Goal: Information Seeking & Learning: Learn about a topic

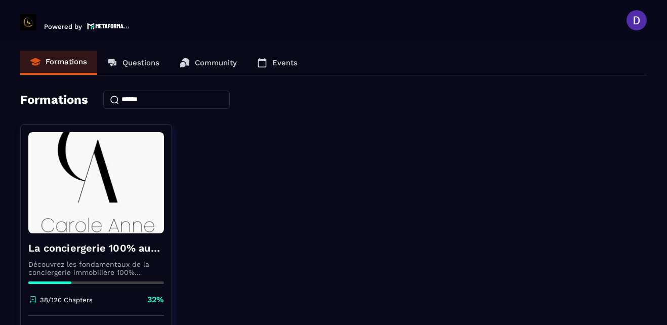
click at [348, 265] on div "La conciergerie 100% automatisée Découvrez les fondamentaux de la conciergerie …" at bounding box center [333, 250] width 626 height 253
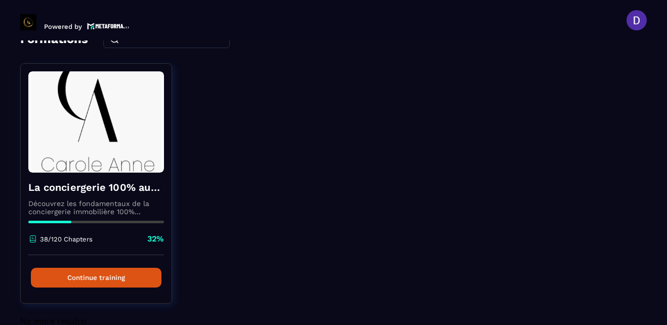
scroll to position [81, 0]
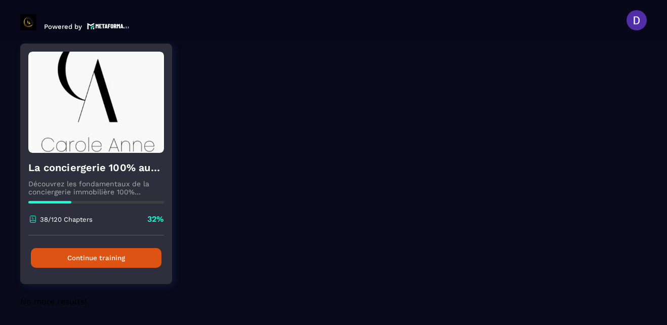
click at [101, 254] on button "Continue training" at bounding box center [96, 258] width 131 height 20
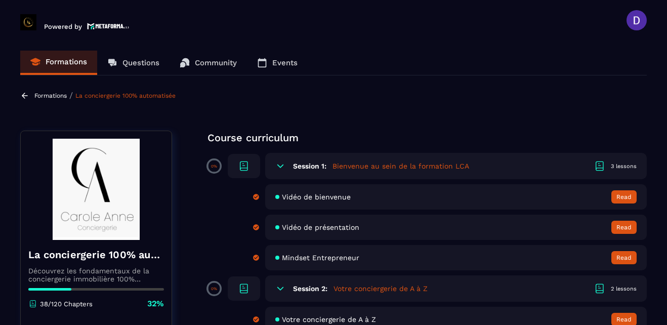
click at [652, 125] on section "Formations Questions Community Events Formations / La conciergerie 100% automat…" at bounding box center [333, 184] width 667 height 288
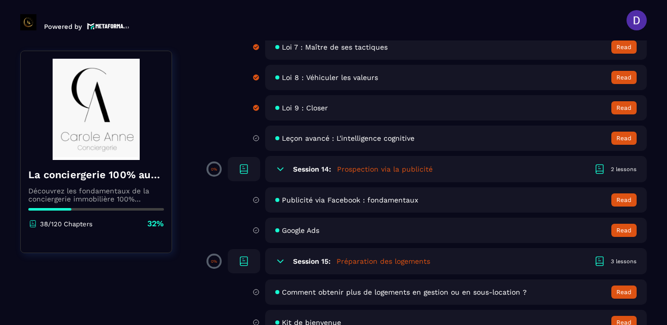
scroll to position [1599, 0]
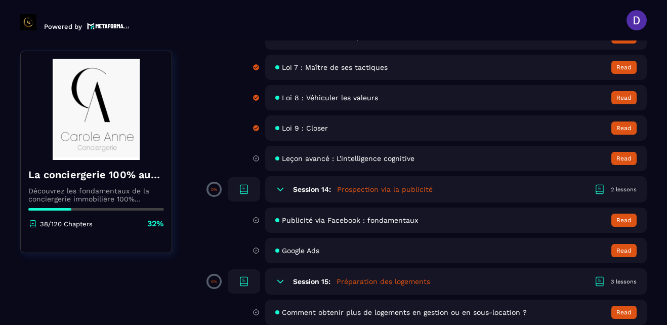
click at [353, 159] on span "Leçon avancé : L'intelligence cognitive" at bounding box center [348, 158] width 133 height 8
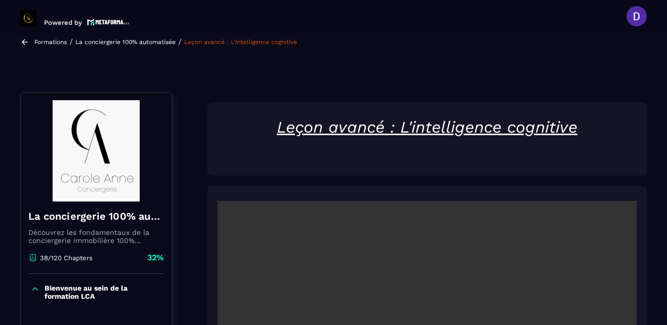
scroll to position [105, 0]
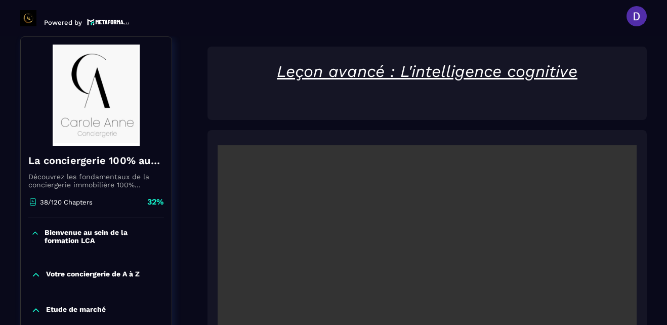
click at [664, 194] on section "Formations Questions Community Events Formations / La conciergerie 100% automat…" at bounding box center [333, 180] width 667 height 288
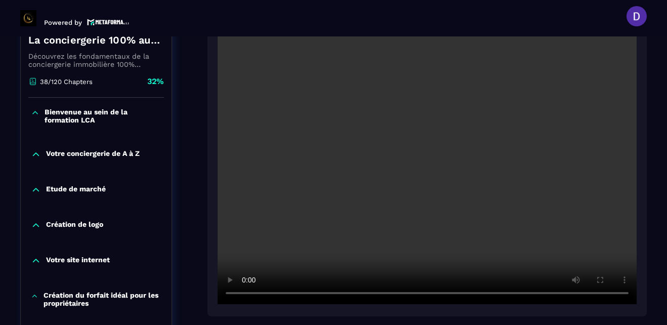
scroll to position [227, 0]
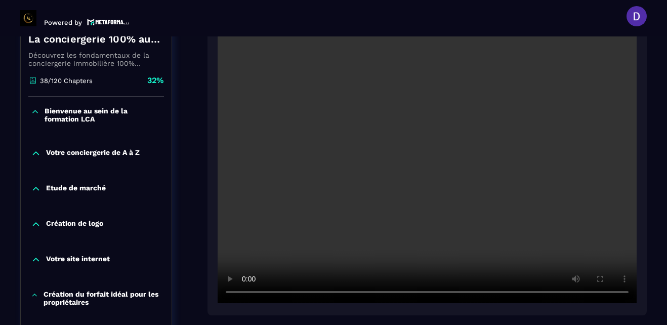
click at [366, 306] on div at bounding box center [426, 162] width 439 height 307
click at [645, 303] on div at bounding box center [426, 162] width 439 height 307
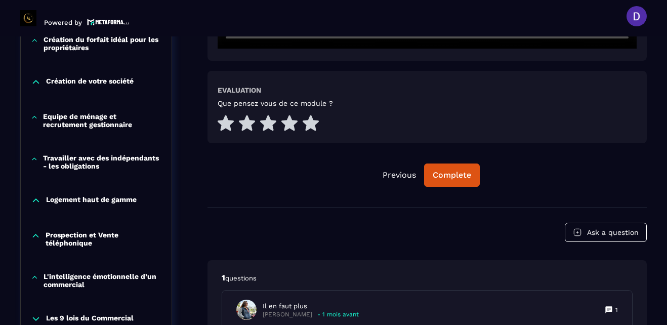
scroll to position [490, 0]
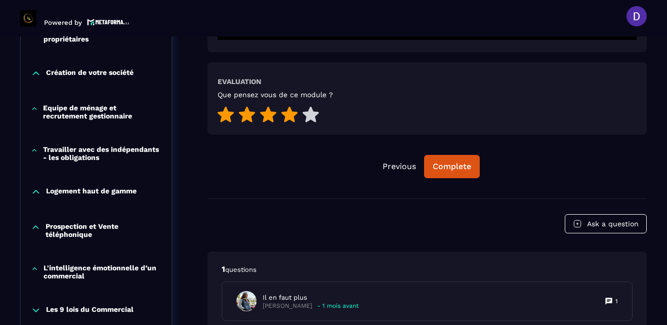
click at [290, 115] on icon at bounding box center [289, 115] width 16 height 16
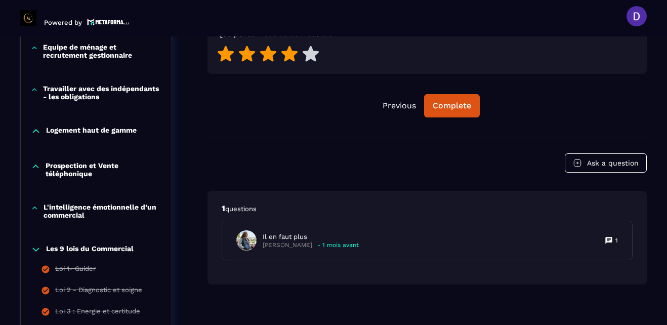
scroll to position [571, 0]
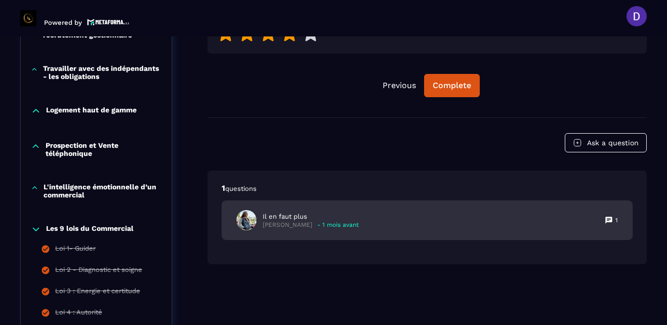
click at [288, 221] on p "[PERSON_NAME]" at bounding box center [288, 225] width 50 height 8
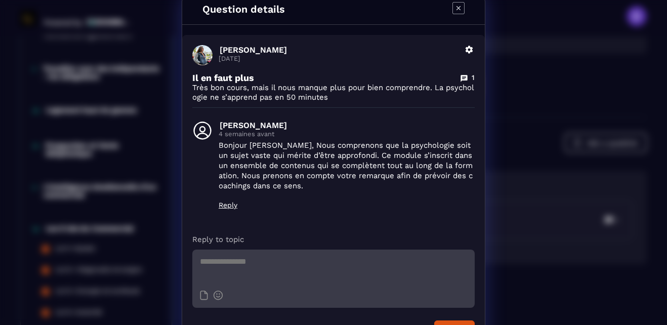
scroll to position [7, 0]
click at [658, 135] on div "Question details [PERSON_NAME] [DATE] Delete Il en faut plus 1 Très bon cours, …" at bounding box center [333, 175] width 667 height 364
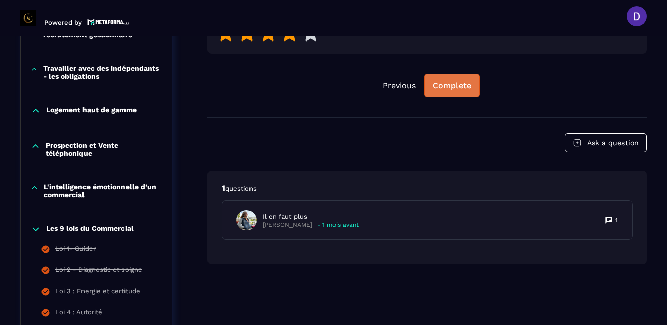
click at [450, 85] on div "Complete" at bounding box center [452, 85] width 38 height 10
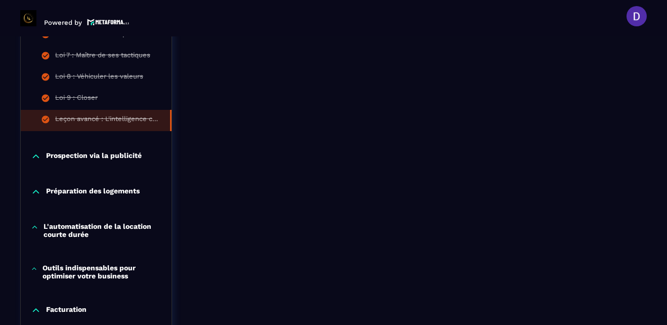
scroll to position [890, 0]
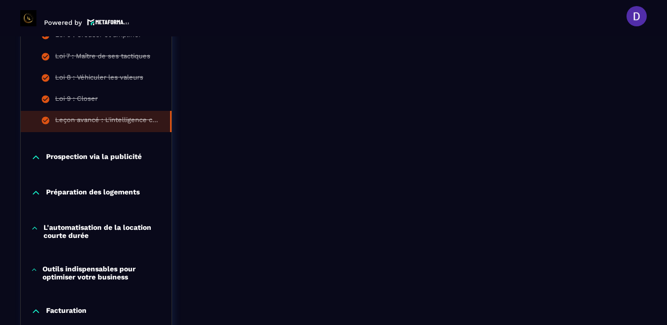
click at [78, 160] on p "Prospection via la publicité" at bounding box center [94, 157] width 96 height 10
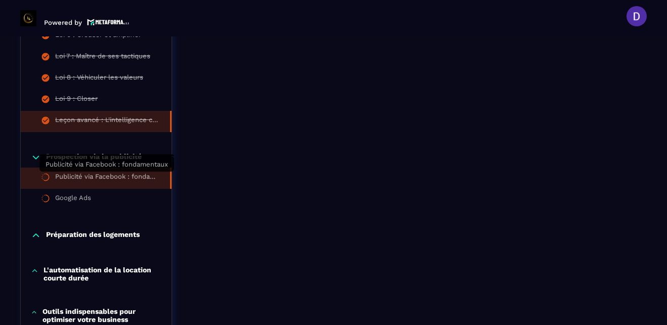
click at [95, 179] on div "Publicité via Facebook : fondamentaux" at bounding box center [107, 178] width 105 height 11
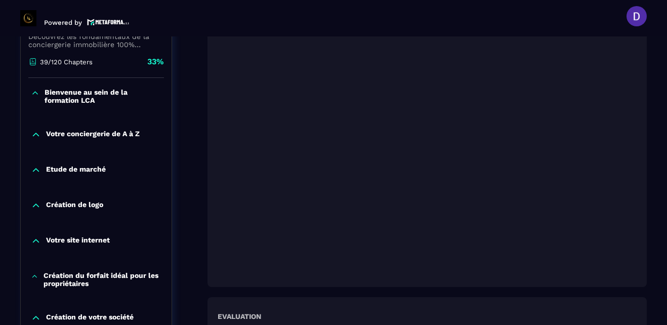
scroll to position [247, 0]
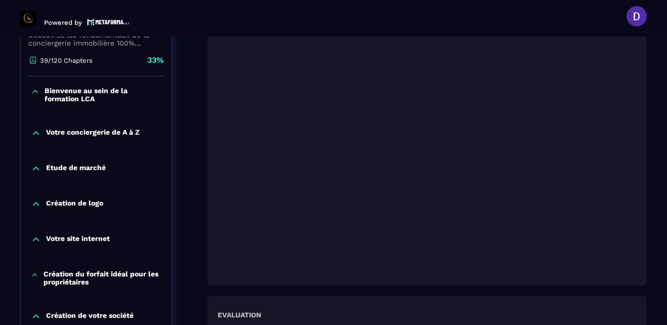
click at [659, 152] on section "Formations Questions Community Events Formations / La conciergerie 100% automat…" at bounding box center [333, 180] width 667 height 288
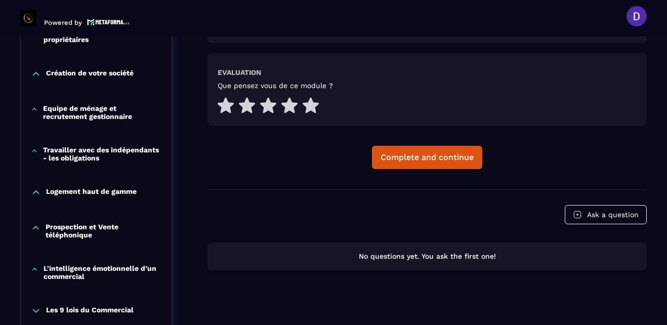
scroll to position [490, 0]
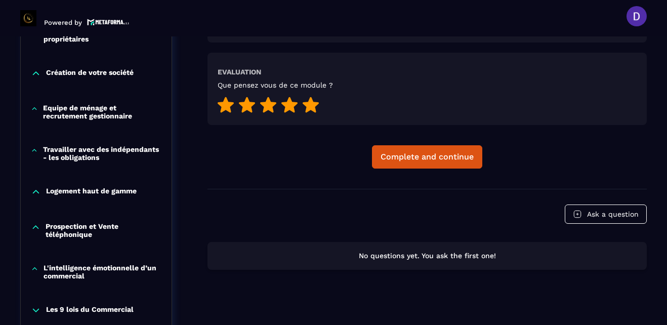
click at [310, 107] on icon at bounding box center [311, 105] width 16 height 16
click at [450, 160] on div "Complete and continue" at bounding box center [426, 157] width 93 height 10
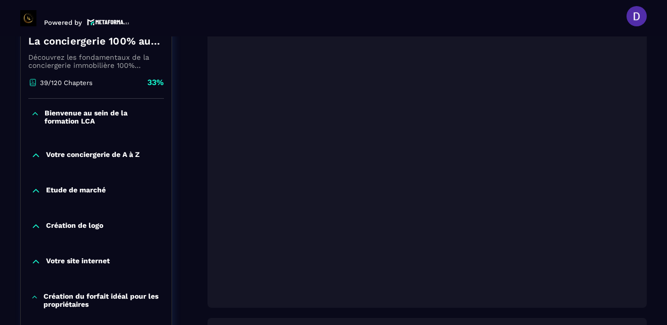
scroll to position [227, 0]
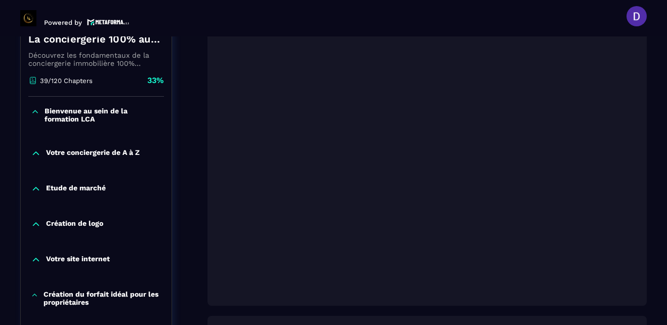
click at [655, 197] on section "Formations Questions Community Events Formations / La conciergerie 100% automat…" at bounding box center [333, 180] width 667 height 288
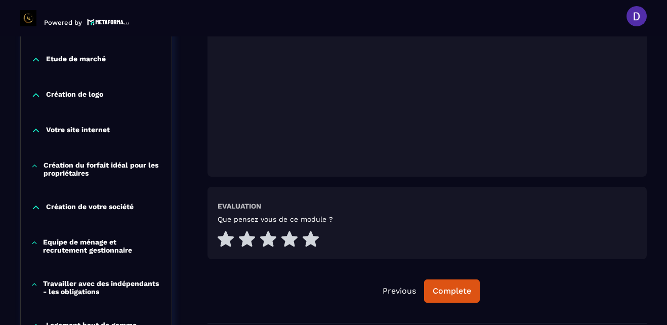
scroll to position [368, 0]
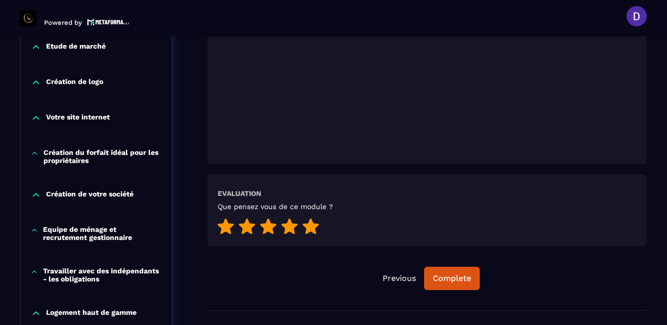
click at [311, 230] on icon at bounding box center [311, 227] width 16 height 16
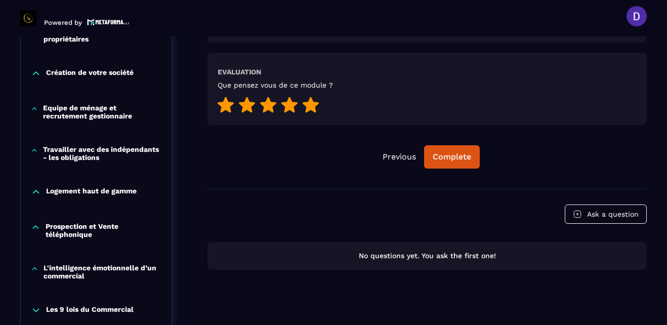
scroll to position [510, 0]
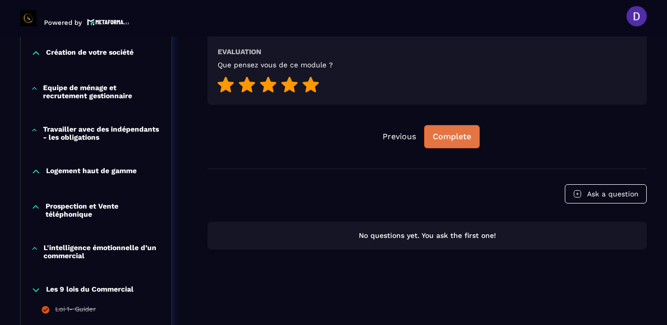
click at [451, 134] on div "Complete" at bounding box center [452, 137] width 38 height 10
click at [445, 136] on div "Continue" at bounding box center [452, 137] width 36 height 10
click at [447, 135] on div "Continue" at bounding box center [452, 137] width 36 height 10
click at [444, 126] on button "Continue" at bounding box center [451, 136] width 53 height 23
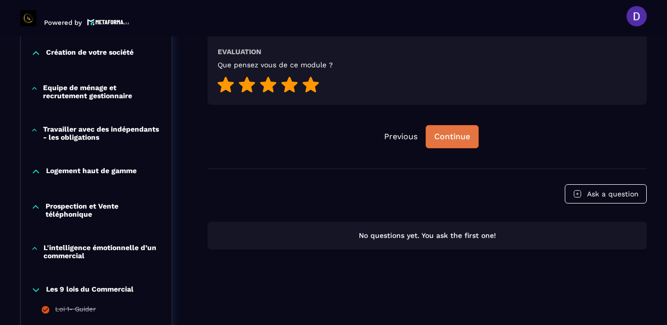
click at [446, 138] on div "Continue" at bounding box center [452, 137] width 36 height 10
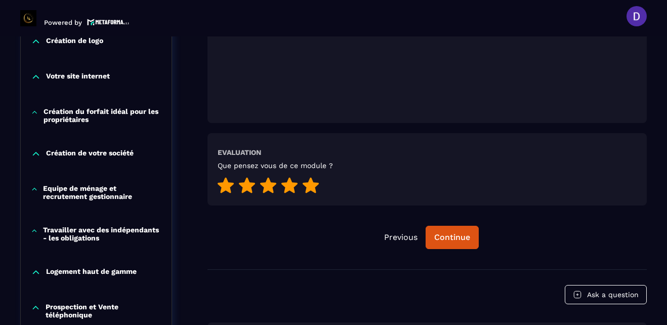
scroll to position [409, 0]
click at [451, 229] on button "Continue" at bounding box center [451, 237] width 53 height 23
click at [444, 235] on div "Continue" at bounding box center [452, 238] width 36 height 10
drag, startPoint x: 458, startPoint y: 240, endPoint x: 440, endPoint y: 235, distance: 18.4
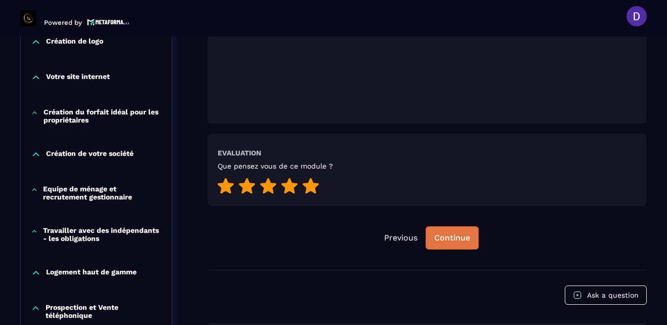
click at [440, 235] on div "Continue" at bounding box center [452, 238] width 36 height 10
click at [317, 242] on div "Previous Continue" at bounding box center [426, 237] width 439 height 23
click at [460, 239] on div "Continue" at bounding box center [452, 238] width 36 height 10
click at [443, 234] on div "Continue" at bounding box center [452, 238] width 36 height 10
click at [397, 234] on button "Previous" at bounding box center [401, 238] width 50 height 22
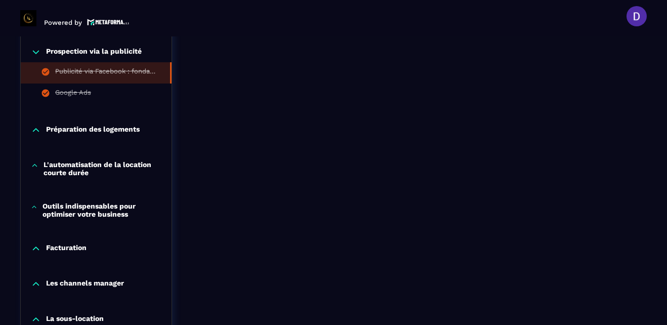
scroll to position [1016, 0]
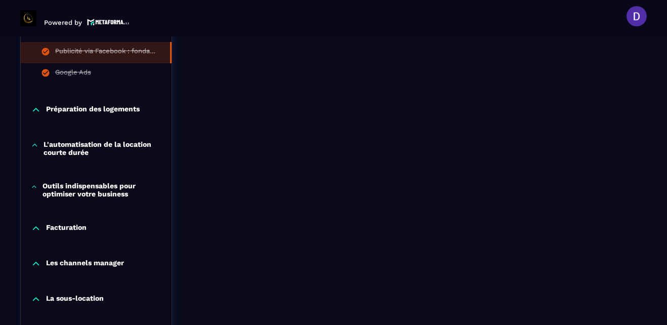
click at [76, 111] on p "Préparation des logements" at bounding box center [93, 110] width 94 height 10
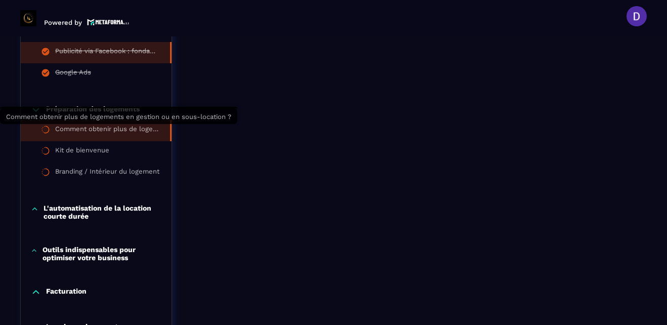
click at [76, 126] on div "Comment obtenir plus de logements en gestion ou en sous-location ?" at bounding box center [107, 130] width 105 height 11
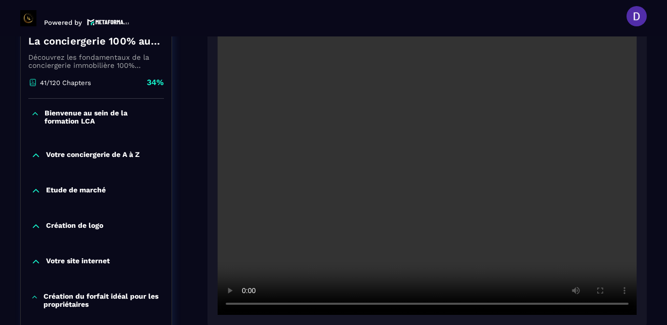
scroll to position [227, 0]
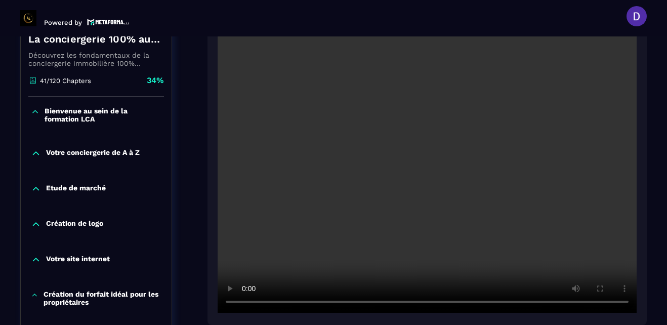
click at [653, 216] on section "Formations Questions Community Events Formations / La conciergerie 100% automat…" at bounding box center [333, 180] width 667 height 288
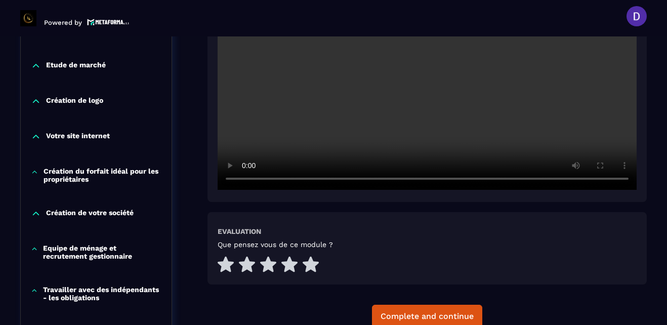
scroll to position [368, 0]
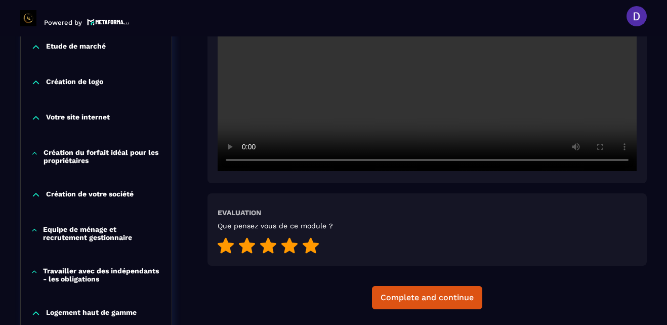
click at [306, 244] on icon at bounding box center [311, 246] width 16 height 16
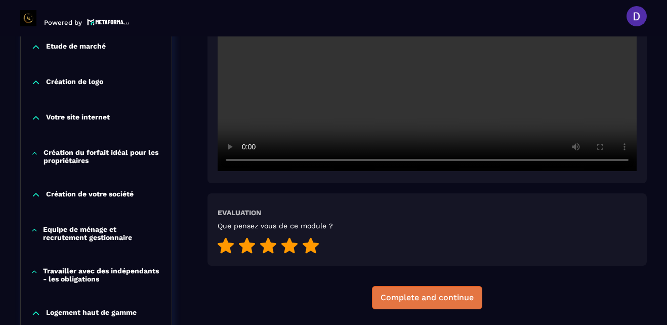
click at [435, 293] on div "Complete and continue" at bounding box center [426, 297] width 93 height 10
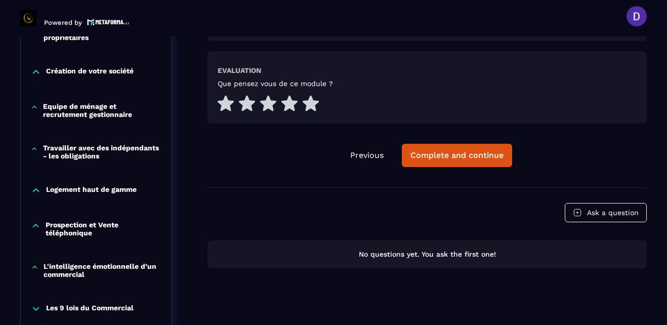
scroll to position [510, 0]
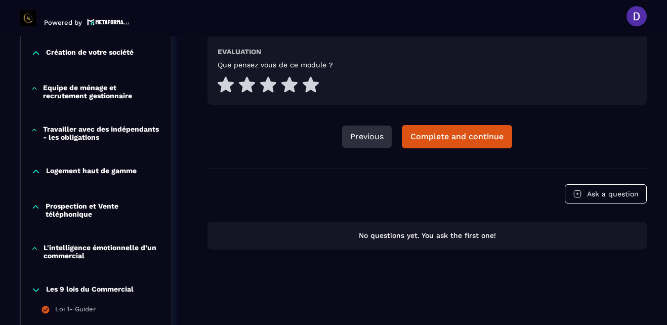
click at [368, 141] on button "Previous" at bounding box center [367, 136] width 50 height 22
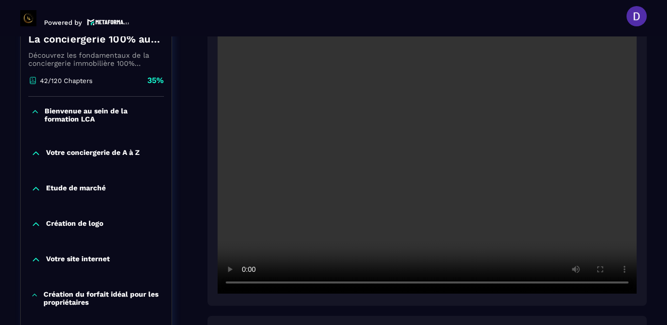
scroll to position [206, 0]
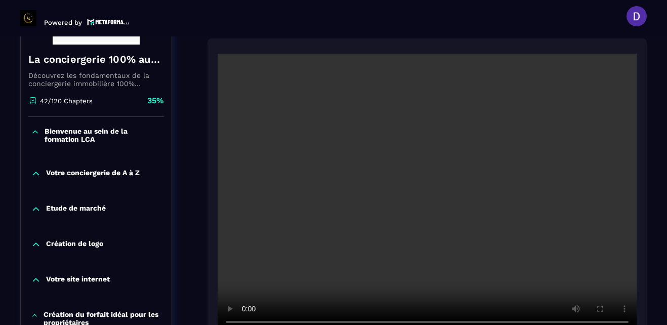
click at [652, 59] on section "Formations Questions Community Events Formations / La conciergerie 100% automat…" at bounding box center [333, 180] width 667 height 288
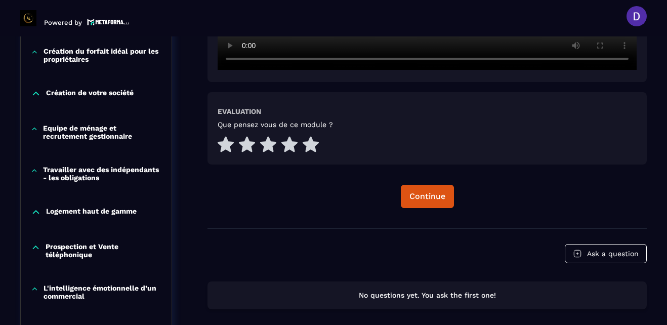
scroll to position [490, 0]
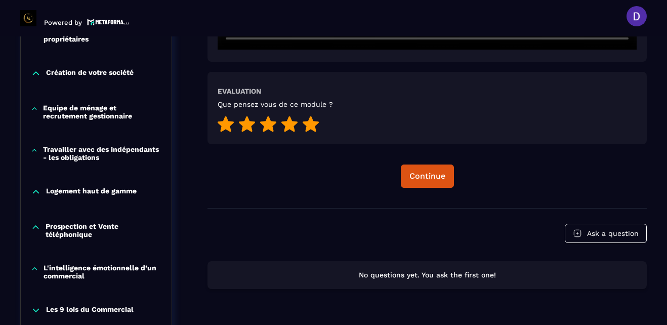
click at [312, 126] on icon at bounding box center [311, 124] width 16 height 16
click at [431, 176] on div "Continue" at bounding box center [427, 176] width 36 height 10
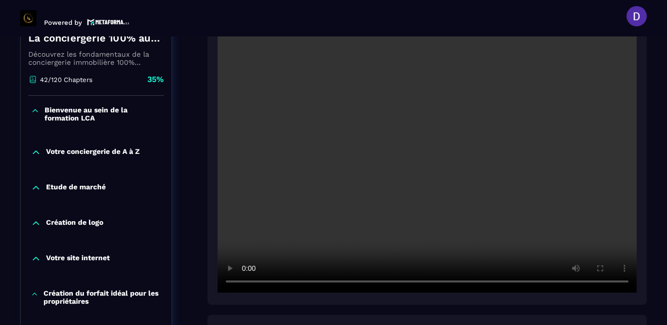
scroll to position [227, 0]
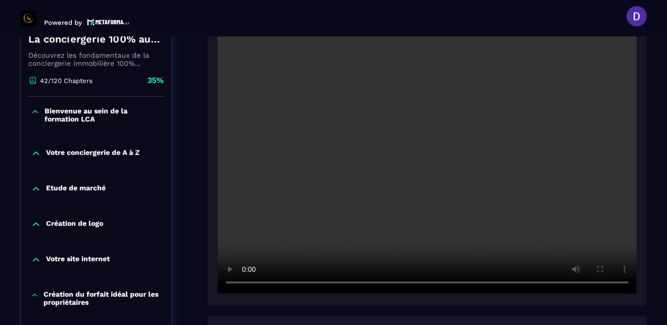
click at [655, 209] on section "Formations Questions Community Events Formations / La conciergerie 100% automat…" at bounding box center [333, 180] width 667 height 288
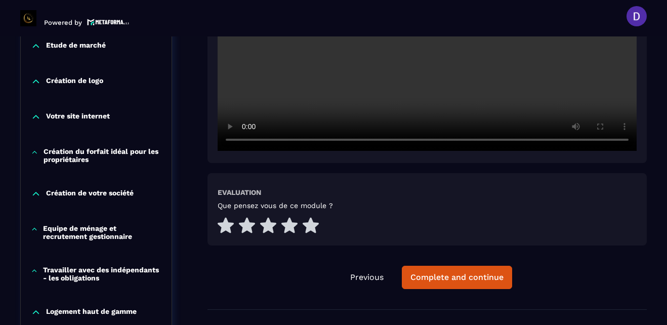
scroll to position [389, 0]
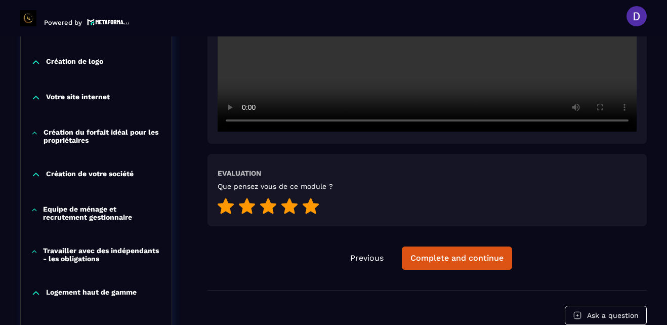
click at [314, 202] on icon at bounding box center [311, 206] width 16 height 16
click at [360, 258] on button "Previous" at bounding box center [367, 258] width 50 height 22
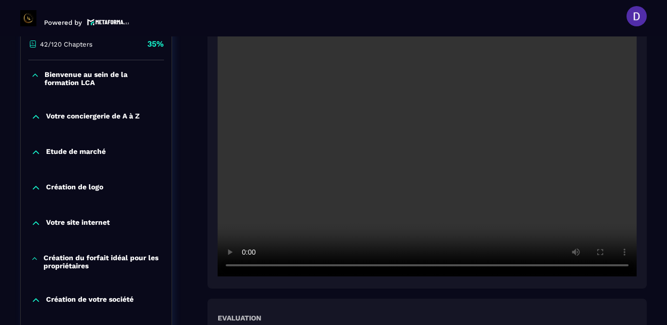
scroll to position [267, 0]
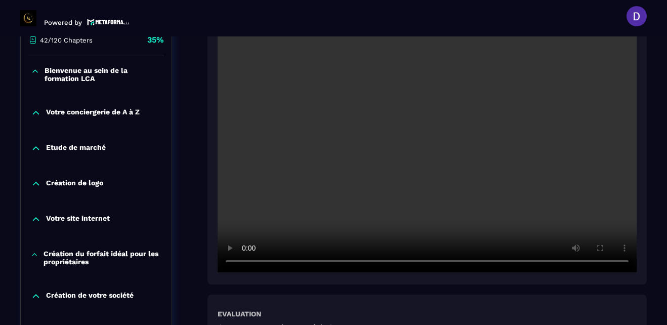
click at [647, 107] on section "Formations Questions Community Events Formations / La conciergerie 100% automat…" at bounding box center [333, 180] width 667 height 288
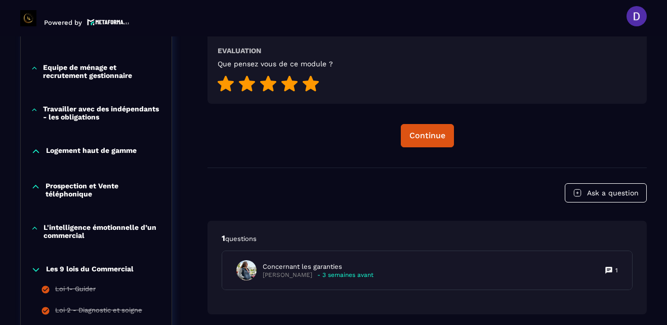
scroll to position [550, 0]
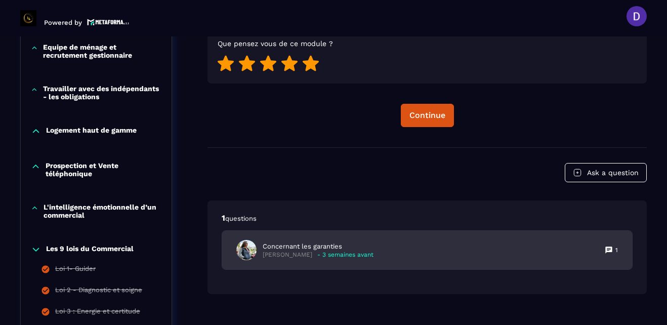
click at [288, 247] on p "Concernant les garanties" at bounding box center [318, 246] width 111 height 9
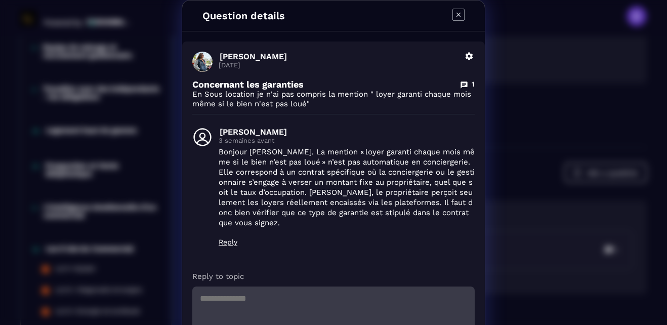
click at [456, 16] on icon "Modal window" at bounding box center [458, 15] width 4 height 4
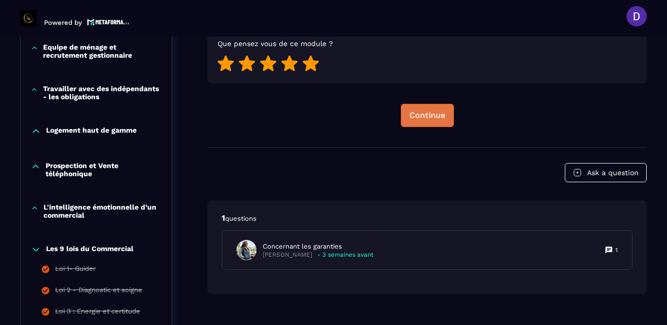
click at [420, 114] on div "Continue" at bounding box center [427, 115] width 36 height 10
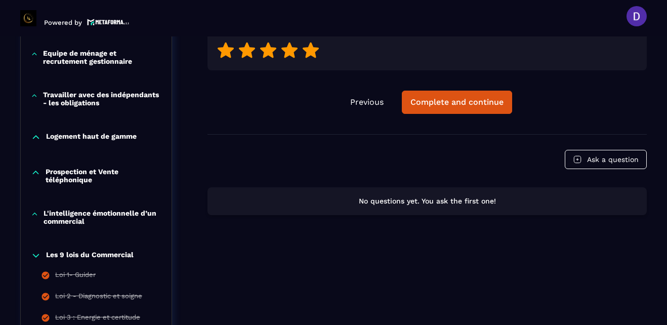
scroll to position [550, 0]
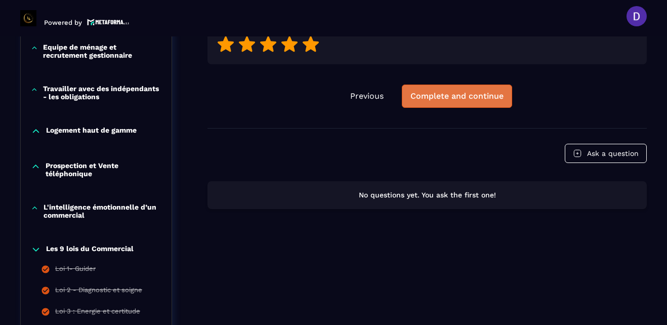
click at [469, 100] on div "Complete and continue" at bounding box center [456, 96] width 93 height 10
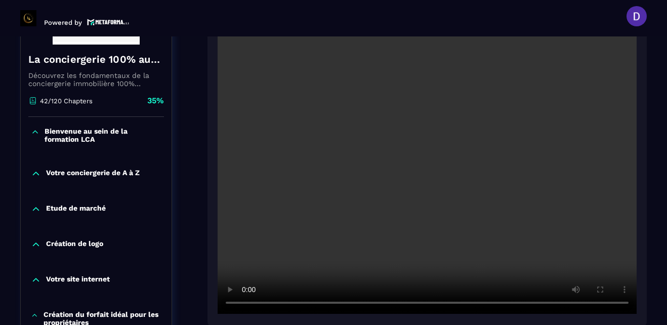
scroll to position [227, 0]
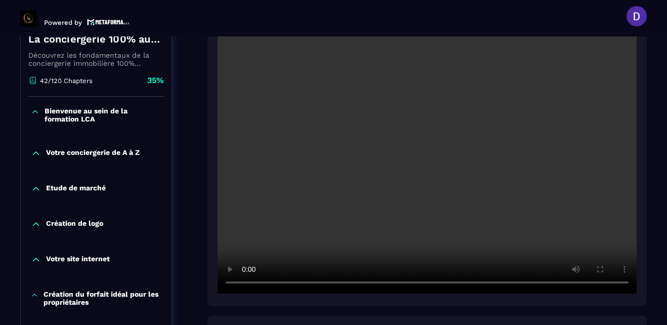
click at [655, 187] on section "Formations Questions Community Events Formations / La conciergerie 100% automat…" at bounding box center [333, 180] width 667 height 288
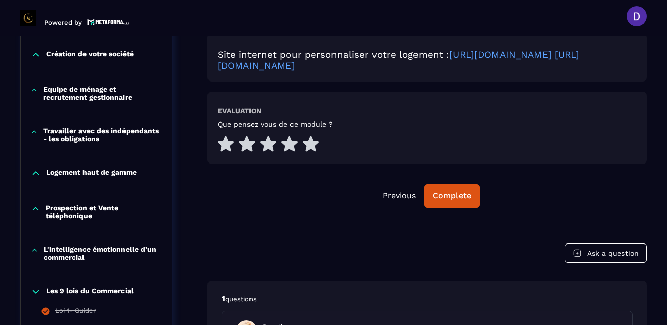
scroll to position [510, 0]
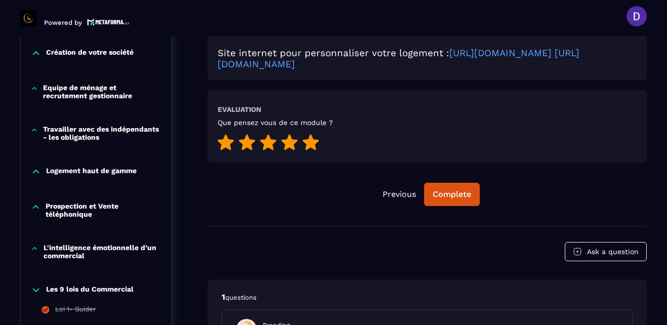
click at [310, 145] on icon at bounding box center [311, 143] width 16 height 16
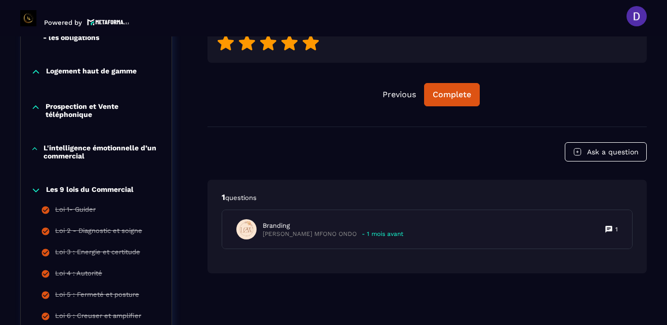
scroll to position [611, 0]
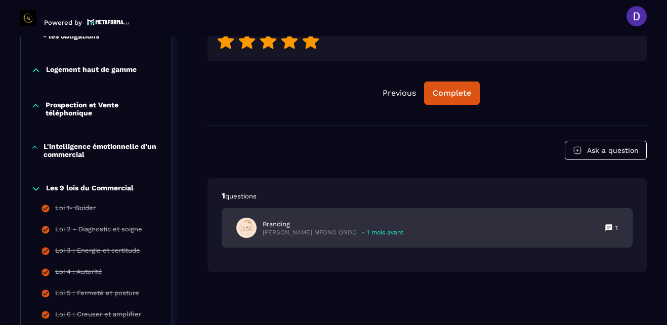
click at [278, 231] on p "[PERSON_NAME] MFONO ONDO" at bounding box center [310, 233] width 94 height 8
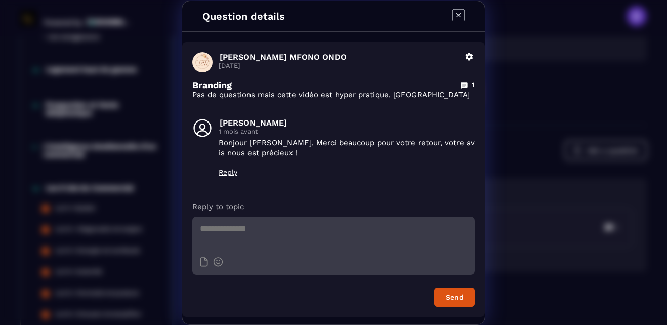
click at [455, 19] on icon "Modal window" at bounding box center [458, 15] width 12 height 12
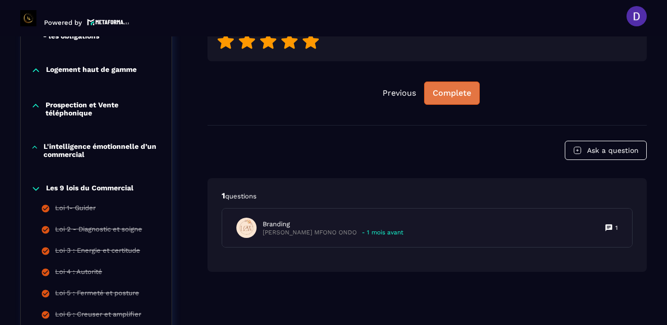
click at [450, 91] on div "Complete" at bounding box center [452, 93] width 38 height 10
click at [448, 89] on div "Continue" at bounding box center [452, 93] width 36 height 10
click at [450, 96] on div "Continue" at bounding box center [452, 93] width 36 height 10
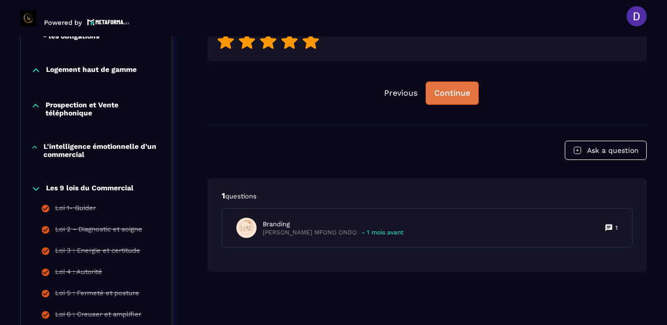
click at [438, 87] on button "Continue" at bounding box center [451, 92] width 53 height 23
click at [445, 98] on div "Continue" at bounding box center [452, 93] width 36 height 10
click at [470, 95] on button "Continue" at bounding box center [451, 92] width 53 height 23
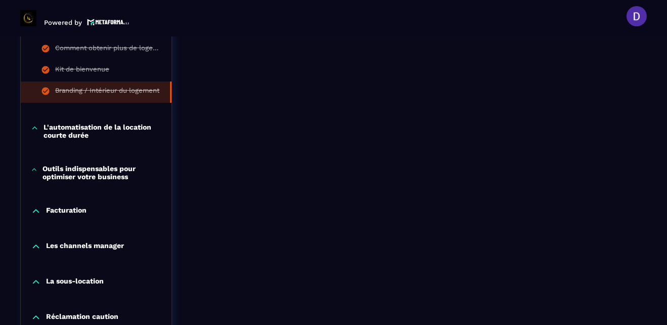
scroll to position [1117, 0]
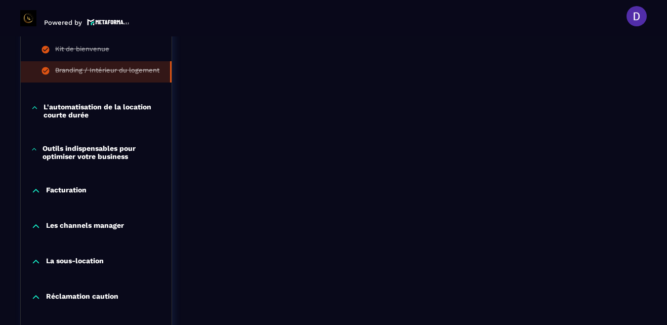
click at [64, 113] on p "L'automatisation de la location courte durée" at bounding box center [103, 111] width 118 height 16
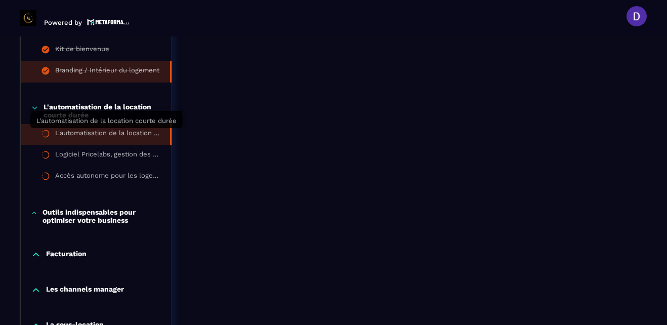
click at [93, 137] on div "L'automatisation de la location courte durée" at bounding box center [107, 134] width 105 height 11
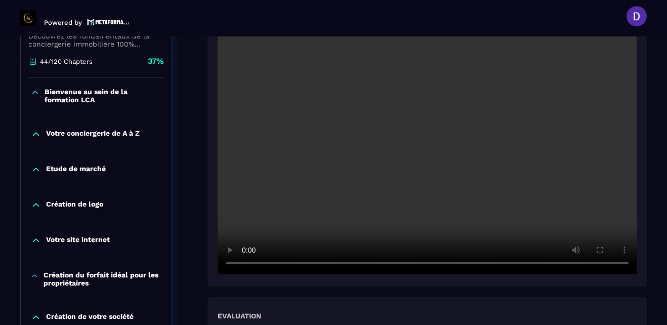
scroll to position [247, 0]
click at [655, 182] on section "Formations Questions Community Events Formations / La conciergerie 100% automat…" at bounding box center [333, 180] width 667 height 288
click at [647, 56] on section "Formations Questions Community Events Formations / La conciergerie 100% automat…" at bounding box center [333, 180] width 667 height 288
click at [446, 274] on div at bounding box center [426, 132] width 439 height 307
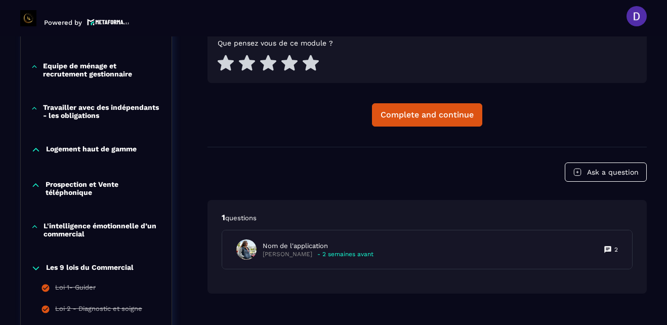
scroll to position [550, 0]
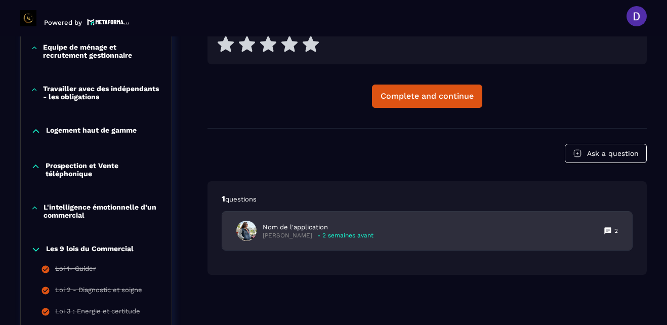
click at [298, 226] on p "Nom de l'application" at bounding box center [318, 227] width 111 height 9
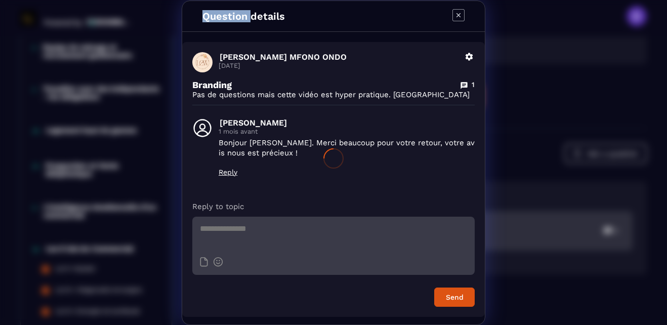
click at [298, 226] on div at bounding box center [333, 158] width 667 height 325
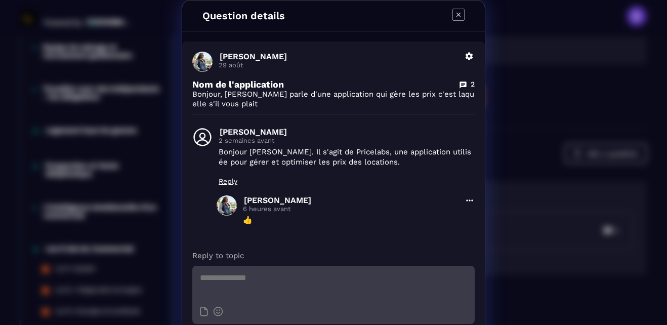
click at [208, 273] on textarea "Modal window" at bounding box center [333, 283] width 282 height 35
click at [223, 203] on span "Modal window" at bounding box center [227, 205] width 20 height 20
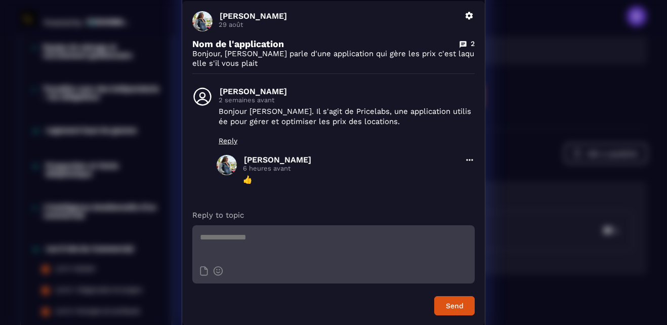
scroll to position [49, 0]
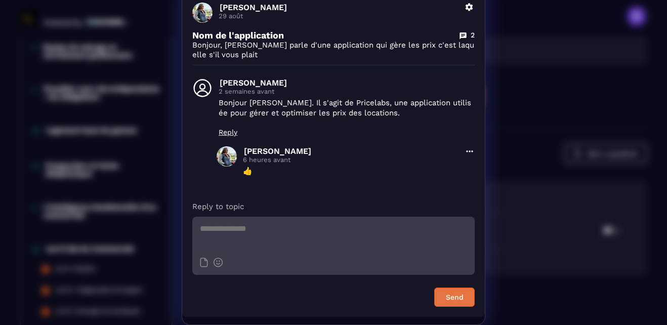
click at [449, 294] on button "Send" at bounding box center [454, 296] width 40 height 19
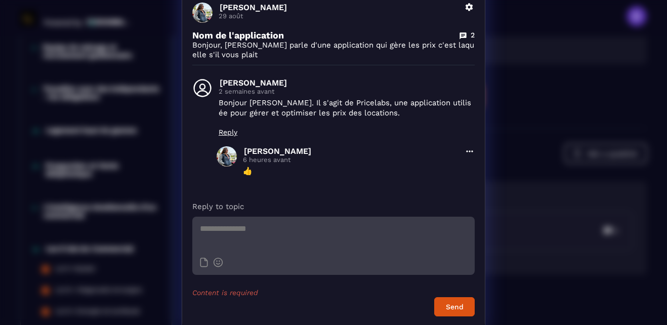
click at [345, 203] on p "Reply to topic" at bounding box center [333, 206] width 282 height 10
click at [340, 189] on div "[PERSON_NAME] [DATE] Delete Nom de l'application 2 Bonjour, [PERSON_NAME] parle…" at bounding box center [333, 159] width 303 height 334
click at [310, 192] on div "[PERSON_NAME] [DATE] Delete Nom de l'application 2 Bonjour, [PERSON_NAME] parle…" at bounding box center [333, 159] width 303 height 334
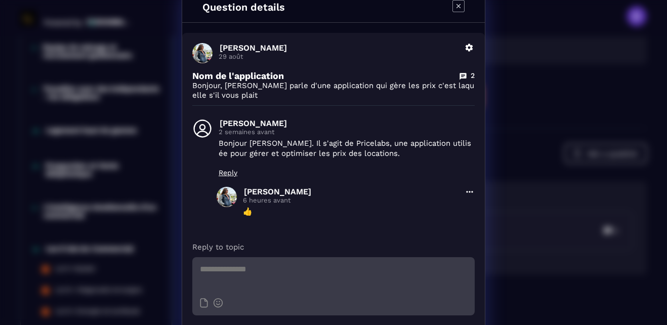
scroll to position [0, 0]
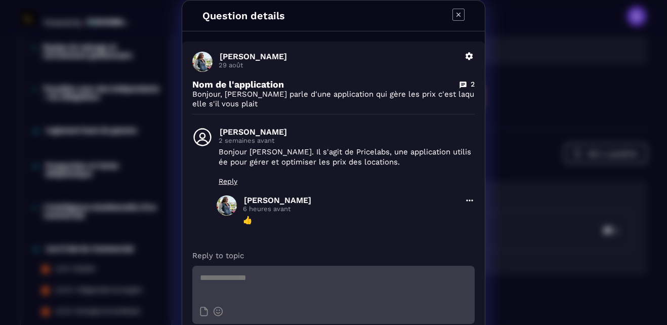
click at [454, 16] on icon "Modal window" at bounding box center [458, 15] width 12 height 12
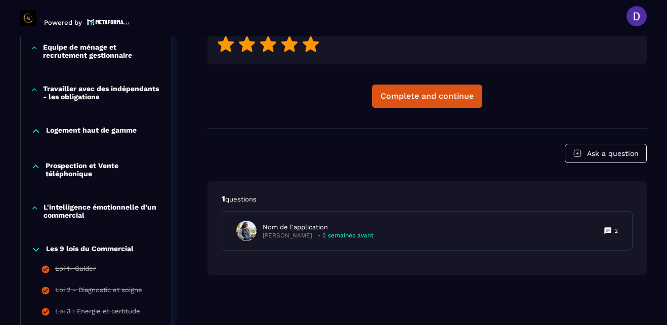
click at [313, 45] on icon at bounding box center [311, 44] width 16 height 16
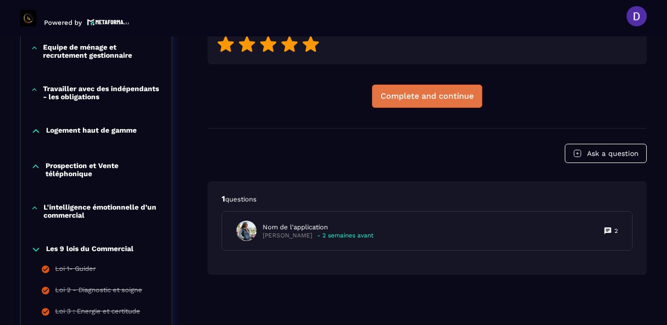
click at [397, 92] on div "Complete and continue" at bounding box center [426, 96] width 93 height 10
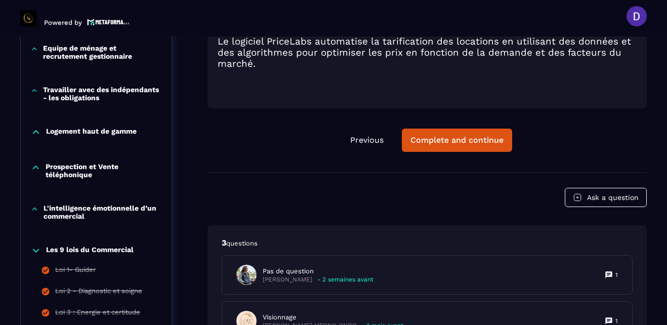
scroll to position [550, 0]
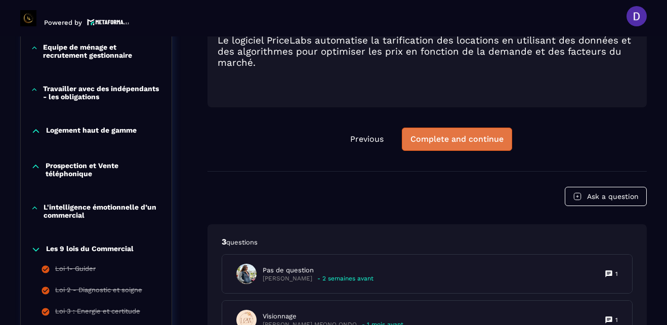
click at [412, 144] on div "Complete and continue" at bounding box center [456, 139] width 93 height 10
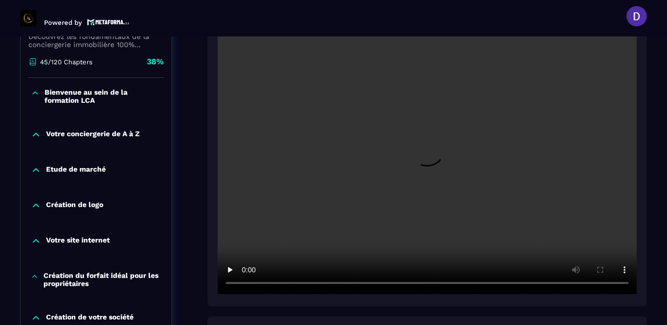
scroll to position [247, 0]
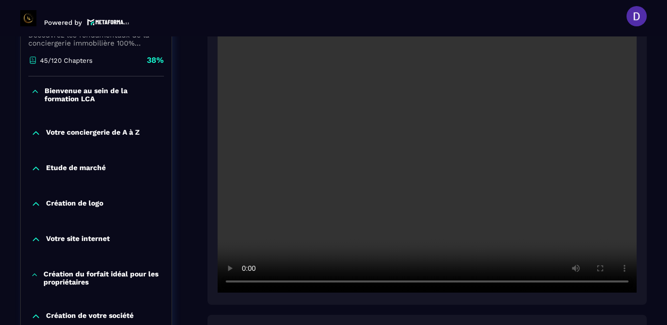
click at [642, 249] on div at bounding box center [426, 151] width 439 height 307
click at [407, 14] on header "Powered by [PERSON_NAME] [PERSON_NAME][EMAIL_ADDRESS][PERSON_NAME][DOMAIN_NAME]…" at bounding box center [333, 16] width 667 height 40
